Goal: Information Seeking & Learning: Get advice/opinions

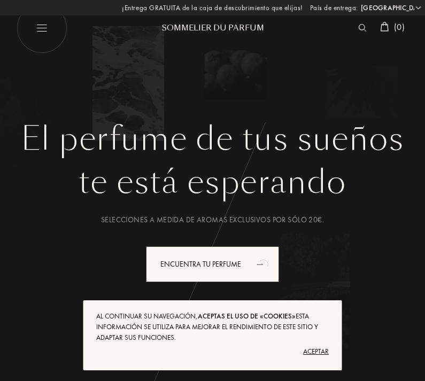
select select "ES"
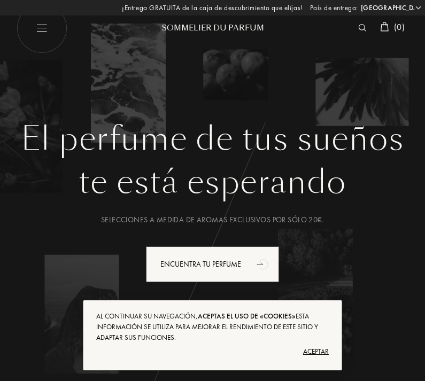
click at [311, 341] on div "Al continuar su navegación, aceptas el uso de «cookies» Esta información se uti…" at bounding box center [212, 327] width 233 height 32
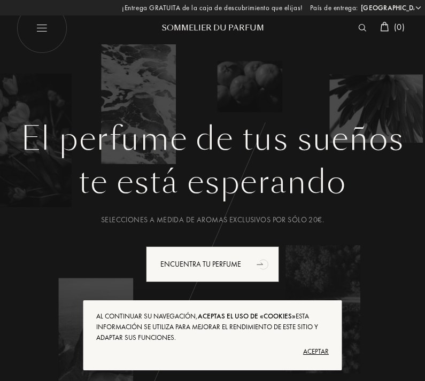
click at [219, 257] on div "Encuentra tu perfume" at bounding box center [212, 264] width 133 height 36
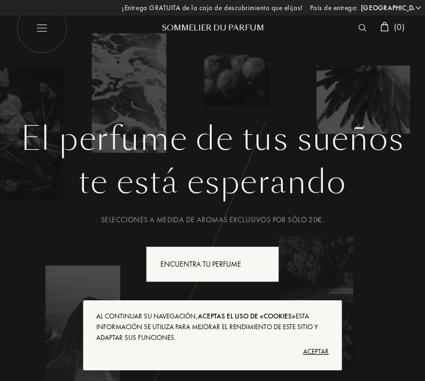
click at [247, 266] on div "Encuentra tu perfume" at bounding box center [212, 264] width 133 height 36
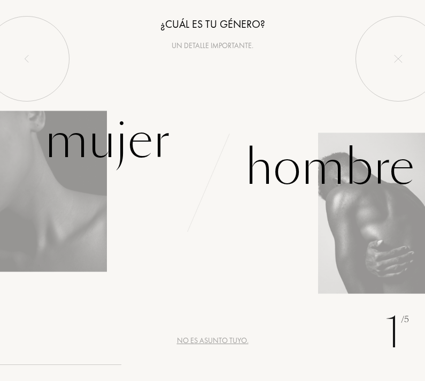
click at [387, 63] on div at bounding box center [399, 59] width 86 height 86
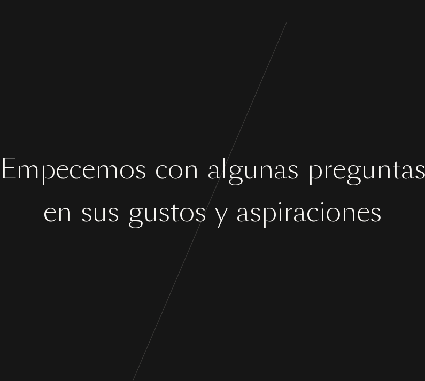
click at [322, 120] on div "E m p e c e m o s c o n a l g u n a s p r e g u n t a s e n s u s g u s t o s y…" at bounding box center [212, 190] width 425 height 381
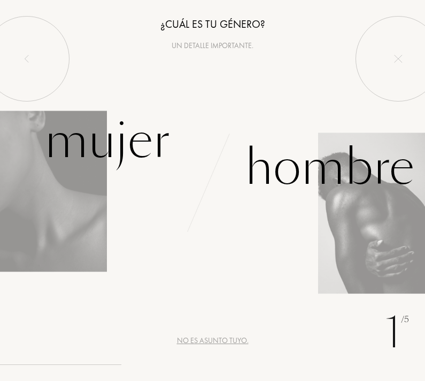
click at [325, 186] on div "Hombre" at bounding box center [329, 168] width 169 height 72
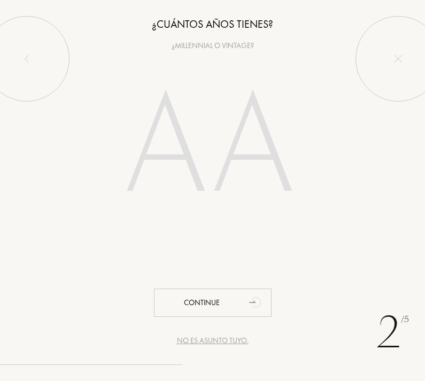
click at [258, 140] on input "number" at bounding box center [213, 149] width 230 height 184
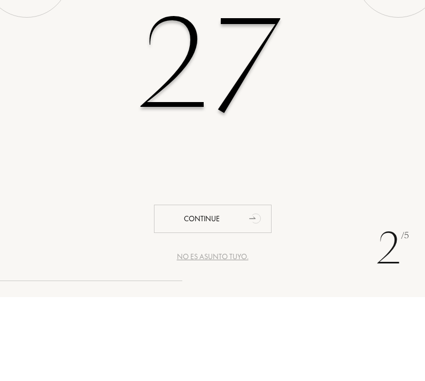
type input "27"
click at [382, 68] on div "27" at bounding box center [212, 149] width 425 height 184
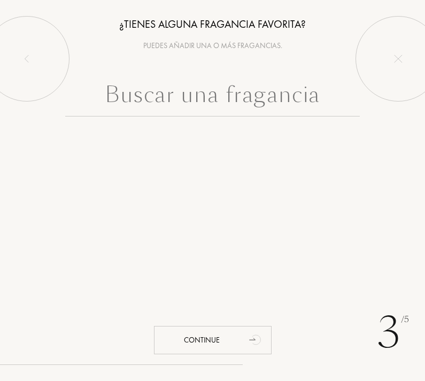
click at [312, 102] on input "text" at bounding box center [212, 97] width 295 height 38
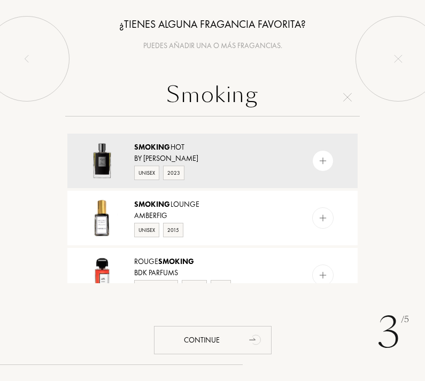
type input "Smoking"
click at [296, 141] on div "Smoking Hot By Kilian Unisex 2023" at bounding box center [212, 161] width 291 height 55
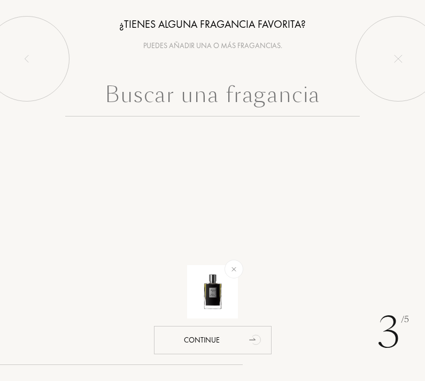
click at [323, 107] on input "text" at bounding box center [212, 97] width 295 height 38
click at [407, 134] on div at bounding box center [212, 126] width 425 height 96
click at [237, 339] on div "Continue" at bounding box center [213, 340] width 118 height 28
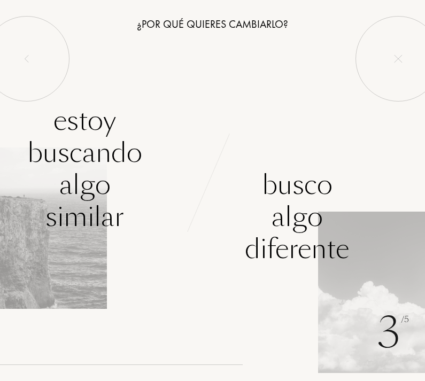
click at [99, 195] on div "Estoy buscando algo similar" at bounding box center [85, 169] width 170 height 128
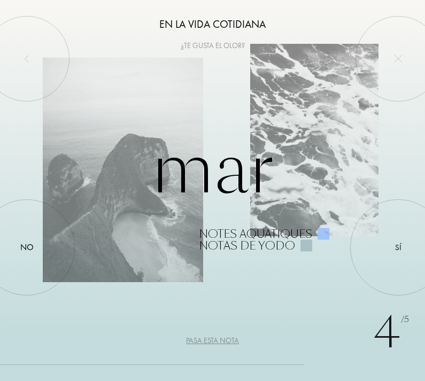
click at [219, 344] on div "Pasa esta nota" at bounding box center [212, 340] width 53 height 11
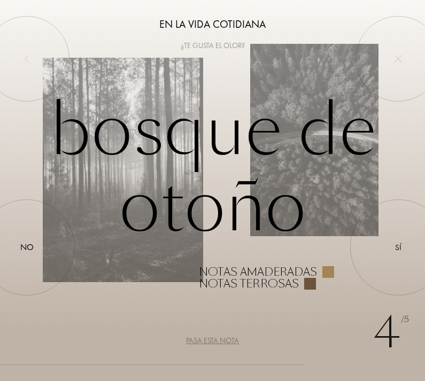
click at [398, 248] on div at bounding box center [398, 248] width 0 height 0
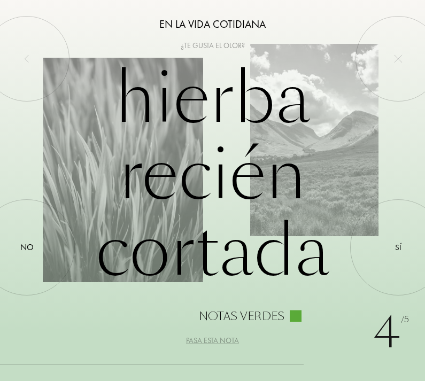
click at [398, 248] on div at bounding box center [398, 248] width 0 height 0
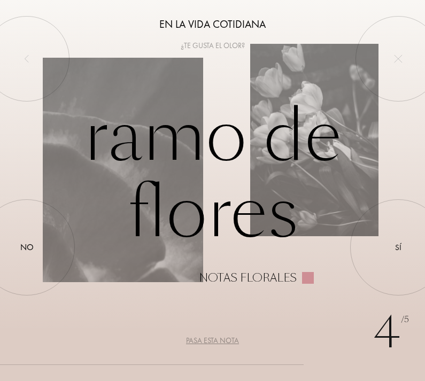
click at [27, 248] on div at bounding box center [27, 248] width 0 height 0
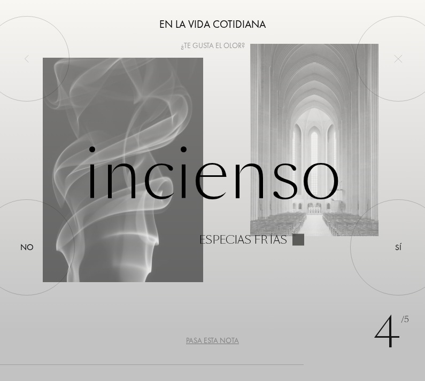
click at [391, 255] on div "Sí" at bounding box center [398, 247] width 96 height 96
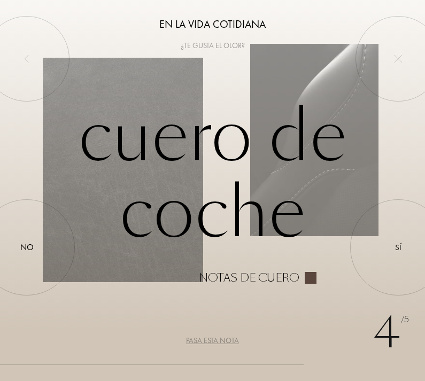
click at [396, 250] on div "Sí" at bounding box center [398, 248] width 6 height 12
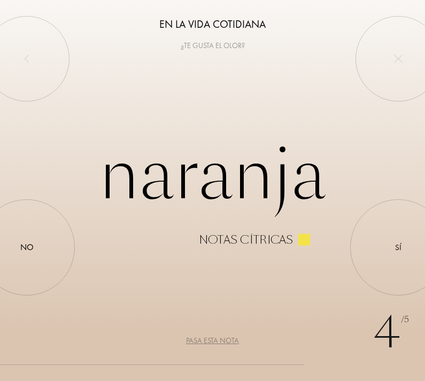
click at [27, 248] on div at bounding box center [27, 248] width 0 height 0
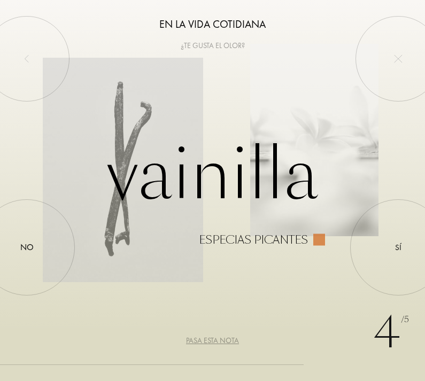
click at [398, 248] on div at bounding box center [398, 248] width 0 height 0
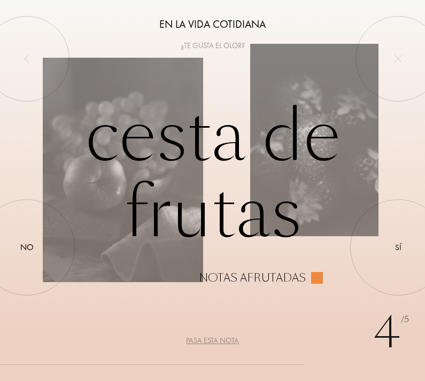
click at [401, 253] on div "Sí" at bounding box center [398, 248] width 6 height 12
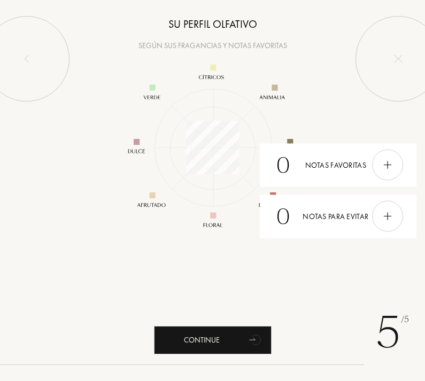
scroll to position [139, 139]
click at [232, 323] on div "5 /5 Su perfil olfativo Según sus fragancias y notas favoritas 0 Notas favorita…" at bounding box center [212, 190] width 425 height 381
click at [226, 346] on div "Continue" at bounding box center [213, 340] width 118 height 28
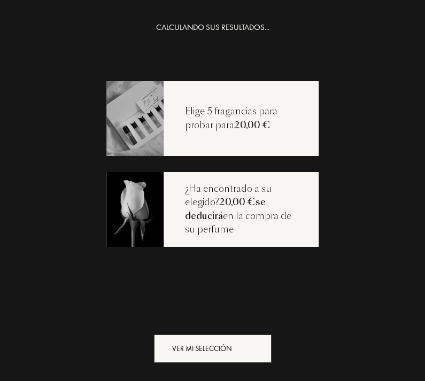
click at [182, 352] on div "Ver mi selección" at bounding box center [213, 349] width 118 height 28
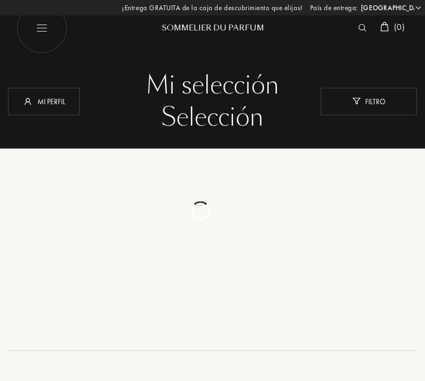
select select "ES"
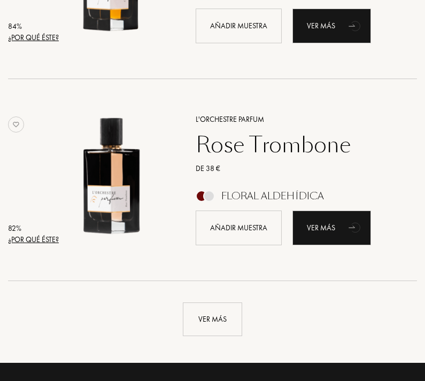
scroll to position [1893, 0]
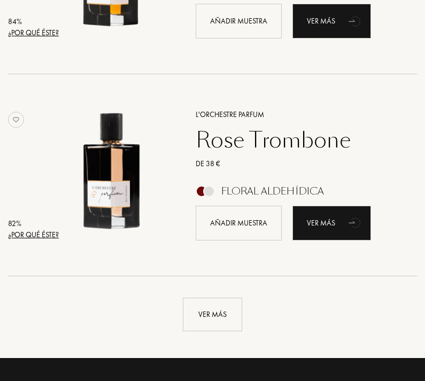
click at [229, 327] on div "Ver más" at bounding box center [212, 315] width 59 height 34
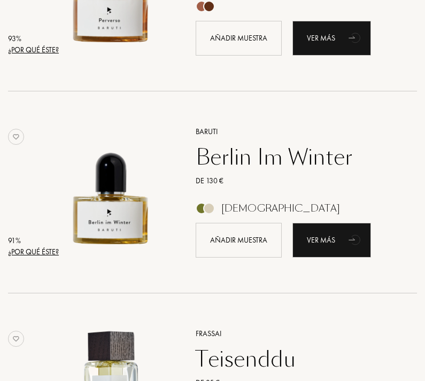
scroll to position [0, 0]
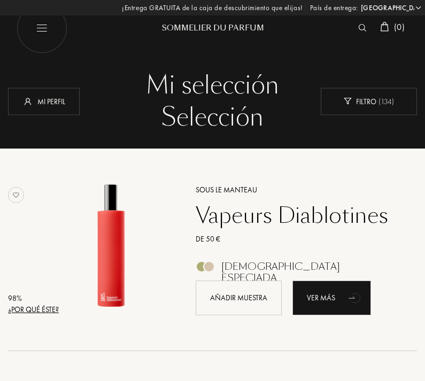
click at [40, 37] on img at bounding box center [41, 28] width 51 height 51
select select "ES"
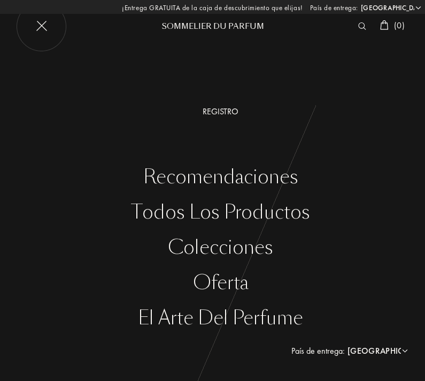
click at [237, 214] on div "Todos los productos" at bounding box center [220, 213] width 409 height 22
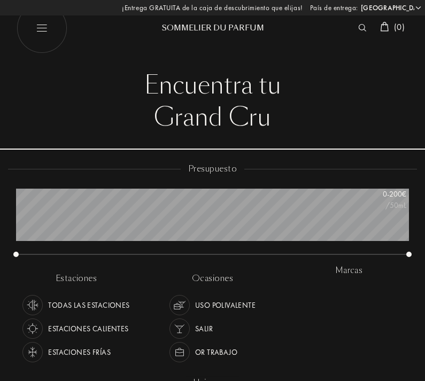
select select "ES"
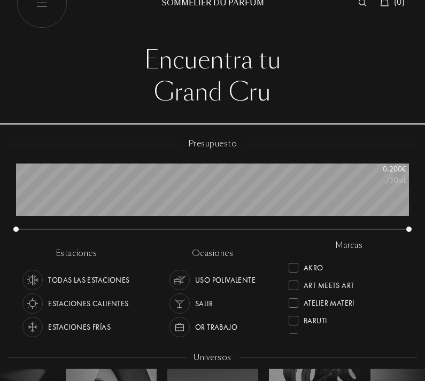
scroll to position [34, 0]
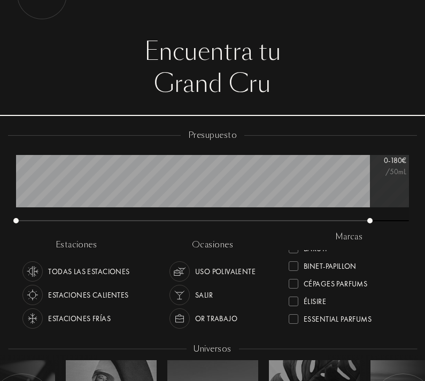
scroll to position [52, 0]
